Goal: Navigation & Orientation: Go to known website

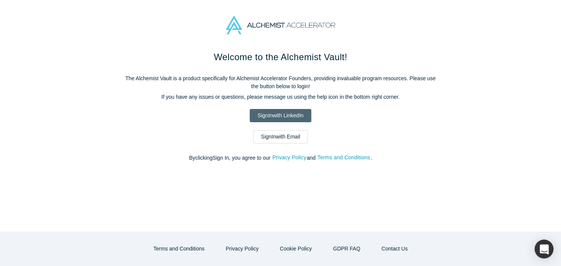
click at [285, 114] on link "Sign In with LinkedIn" at bounding box center [281, 115] width 62 height 13
